Goal: Find specific page/section: Find specific page/section

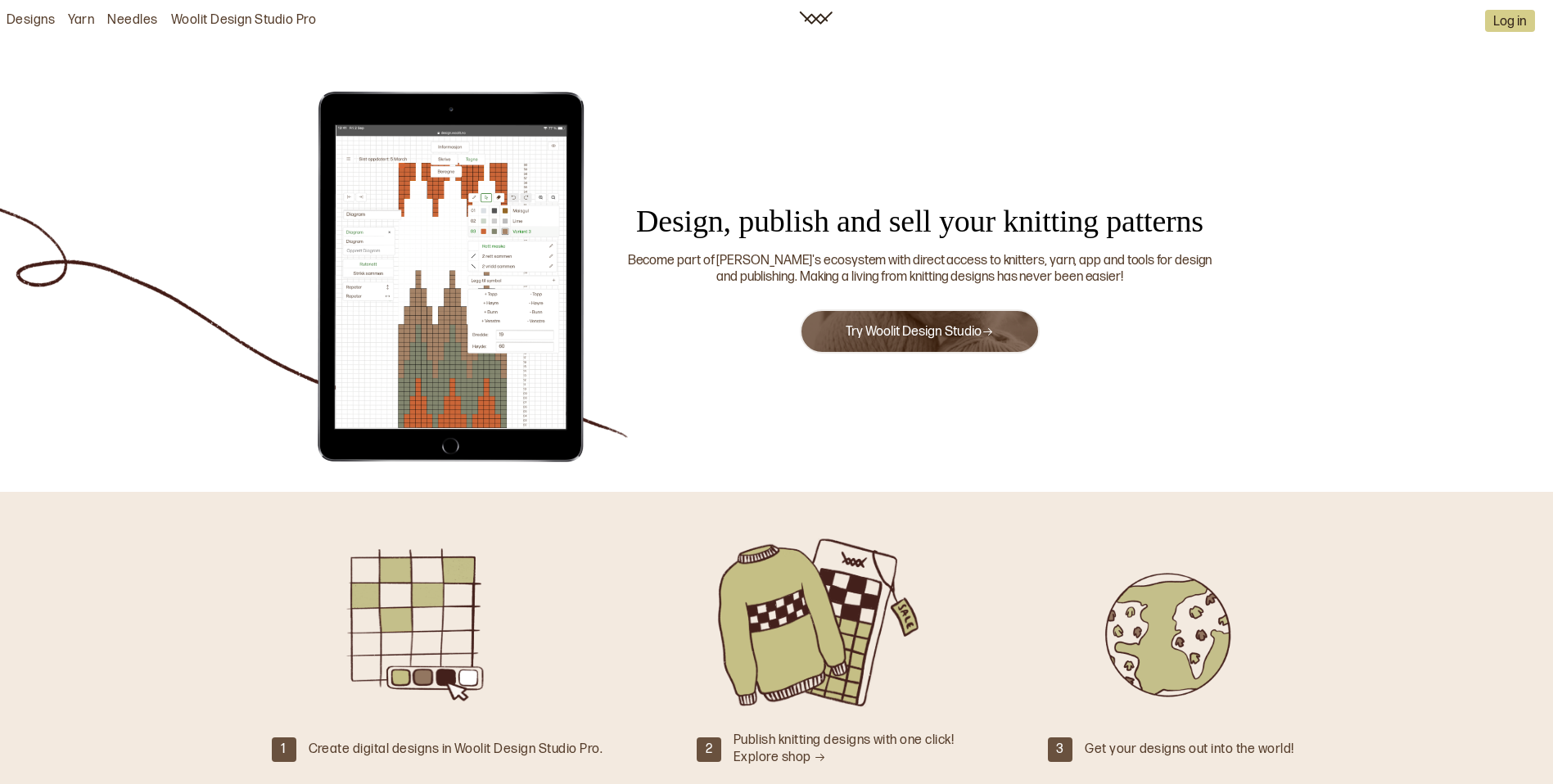
click at [85, 19] on link "Yarn" at bounding box center [81, 21] width 26 height 17
click at [85, 17] on link "Yarn" at bounding box center [81, 21] width 26 height 17
